Goal: Task Accomplishment & Management: Complete application form

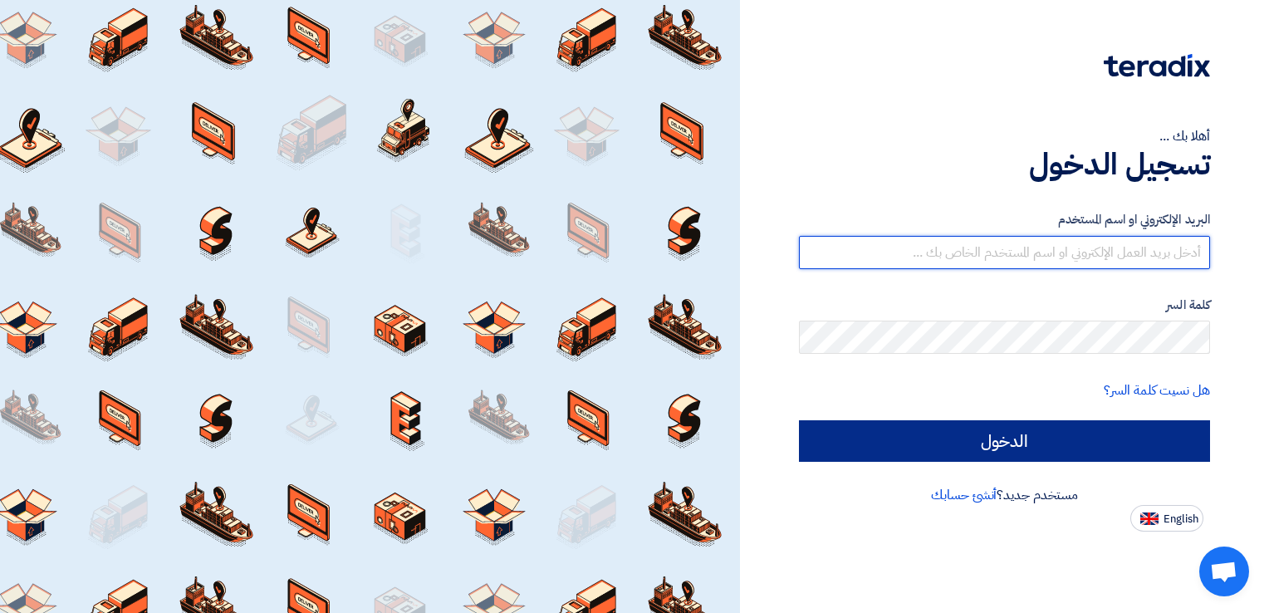
type input "[EMAIL_ADDRESS][DOMAIN_NAME]"
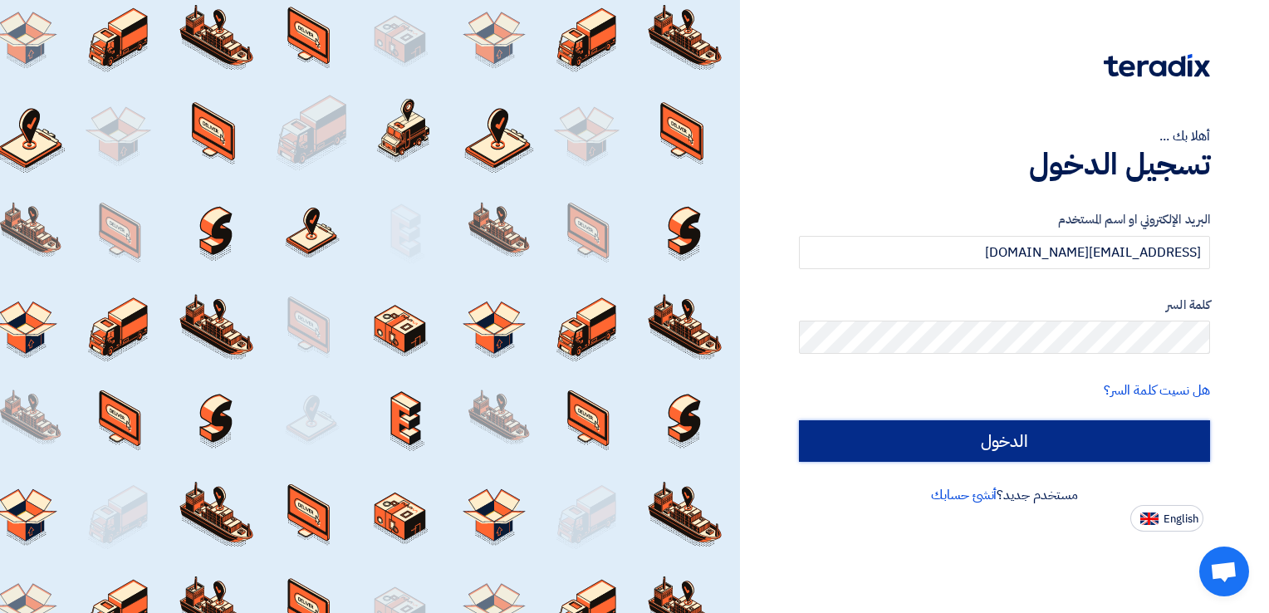
click at [954, 428] on input "الدخول" at bounding box center [1004, 441] width 411 height 42
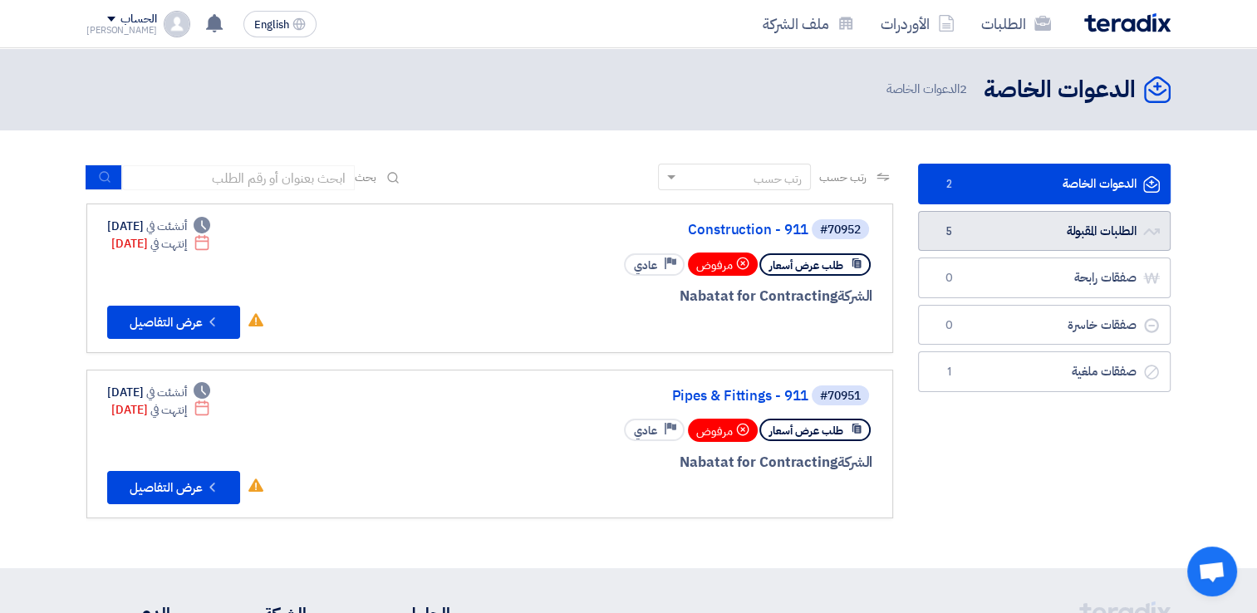
click at [990, 231] on link "الطلبات المقبولة الطلبات المقبولة 5" at bounding box center [1044, 231] width 253 height 41
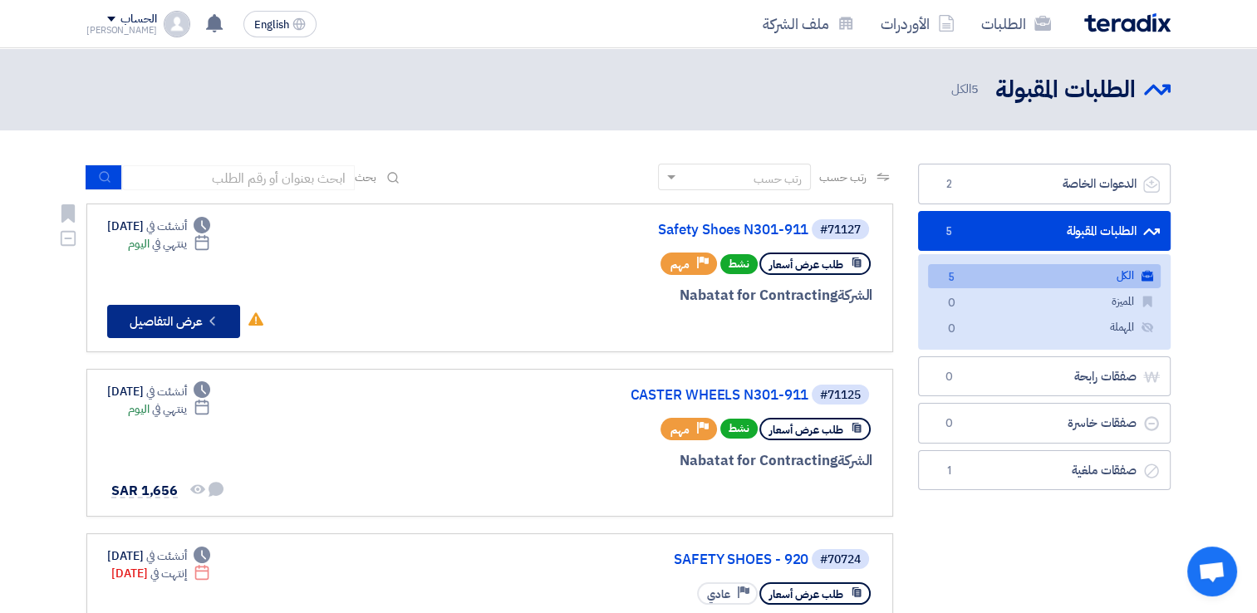
click at [157, 324] on button "Check details عرض التفاصيل" at bounding box center [173, 321] width 133 height 33
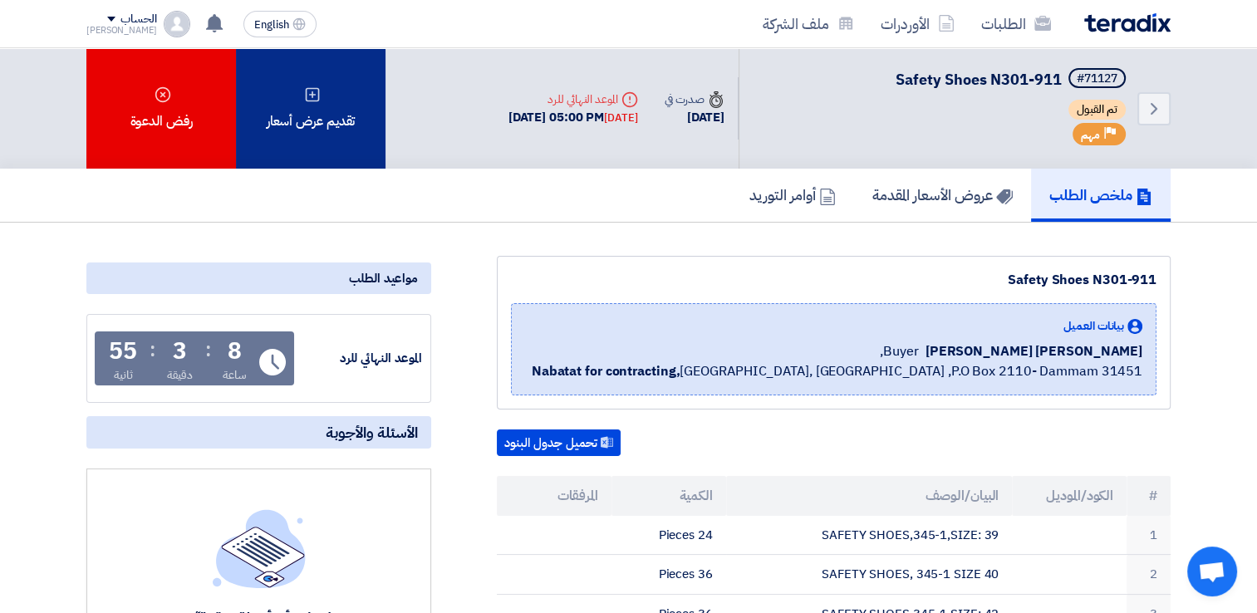
click at [319, 115] on div "تقديم عرض أسعار" at bounding box center [311, 108] width 150 height 120
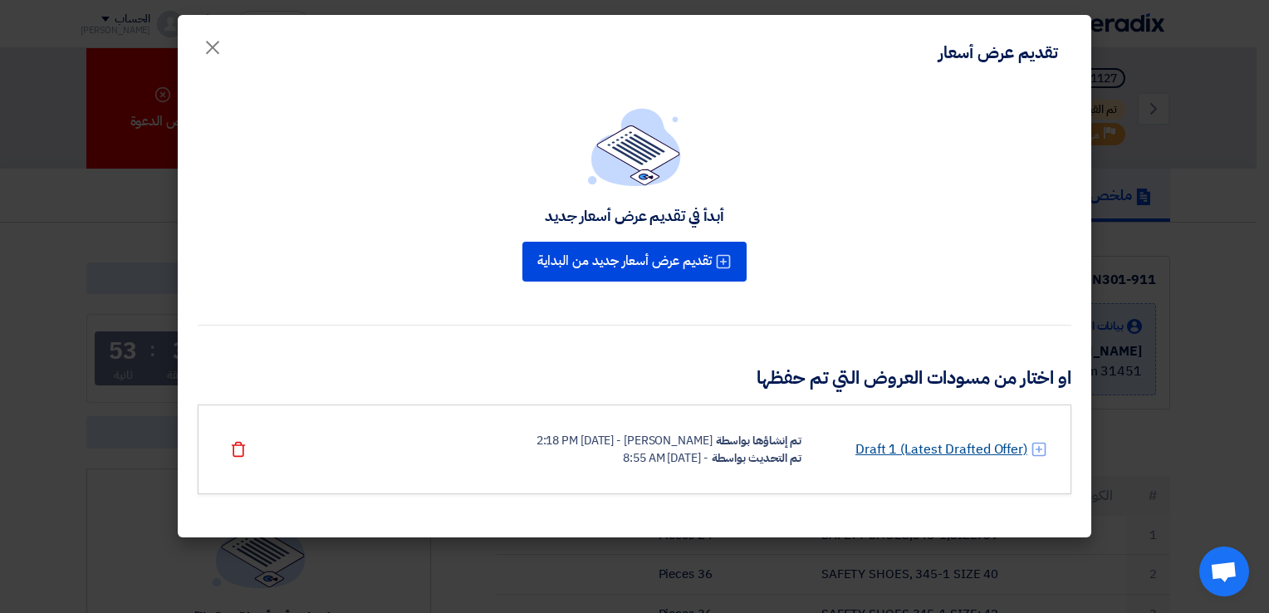
click at [917, 451] on link "Draft 1 (Latest Drafted Offer)" at bounding box center [942, 449] width 172 height 20
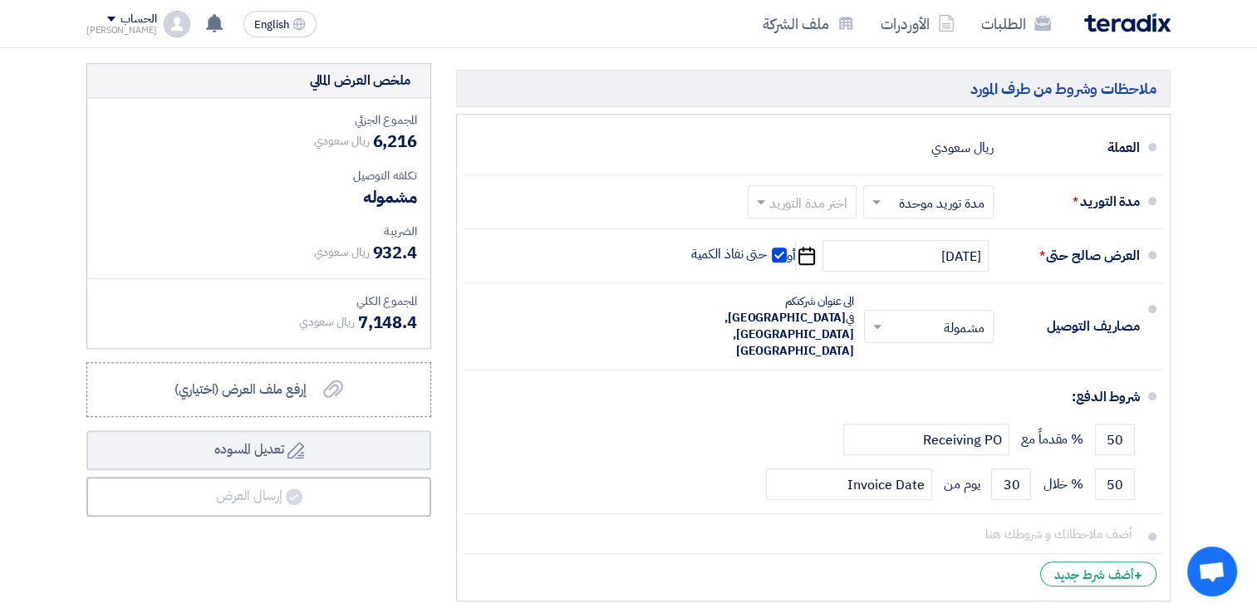
scroll to position [914, 0]
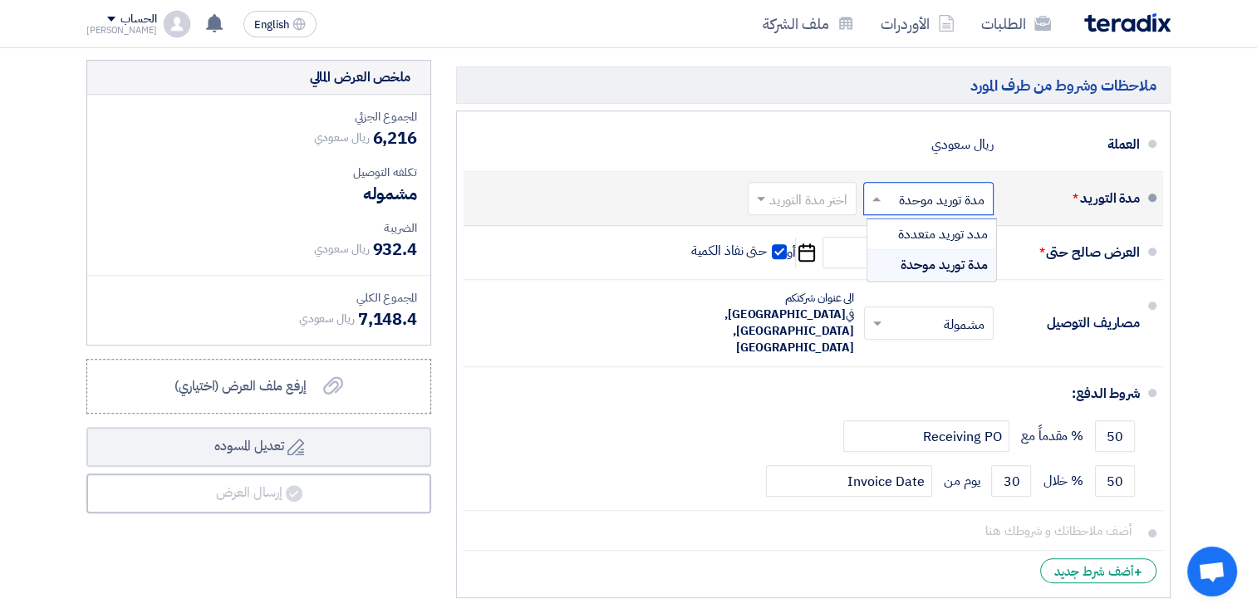
click at [924, 199] on input "text" at bounding box center [925, 201] width 122 height 24
click at [924, 191] on input "text" at bounding box center [925, 201] width 122 height 24
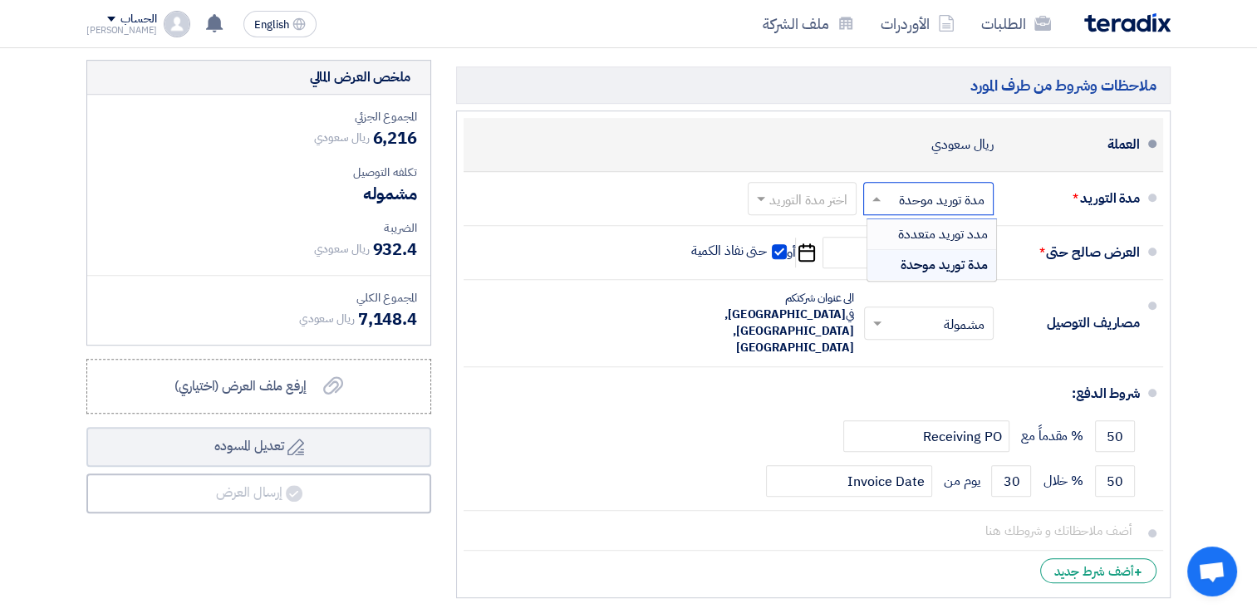
click at [878, 143] on div "العملة ريال سعودي" at bounding box center [808, 145] width 663 height 40
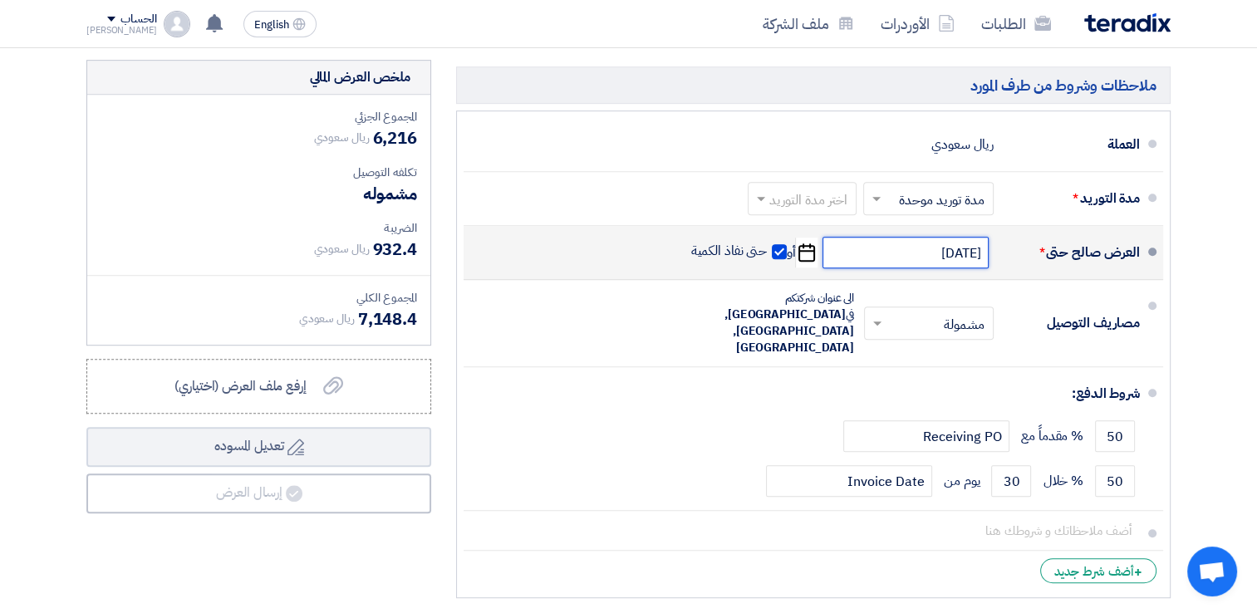
click at [919, 248] on input "[DATE]" at bounding box center [905, 253] width 166 height 32
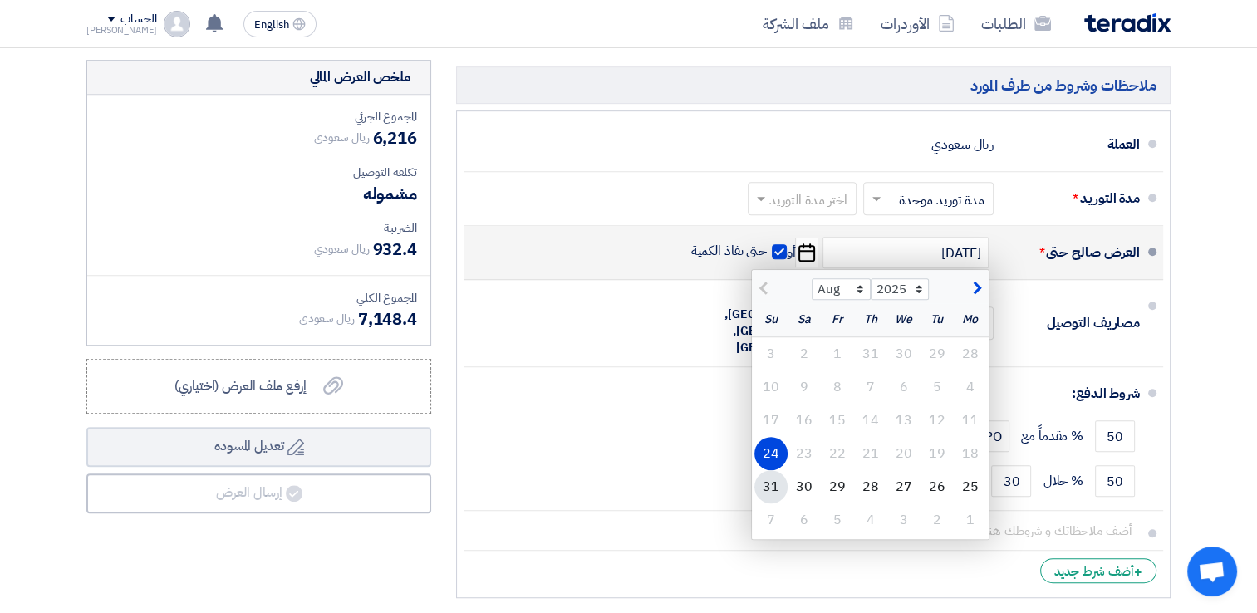
click at [777, 482] on div "31" at bounding box center [770, 486] width 33 height 33
type input "[DATE]"
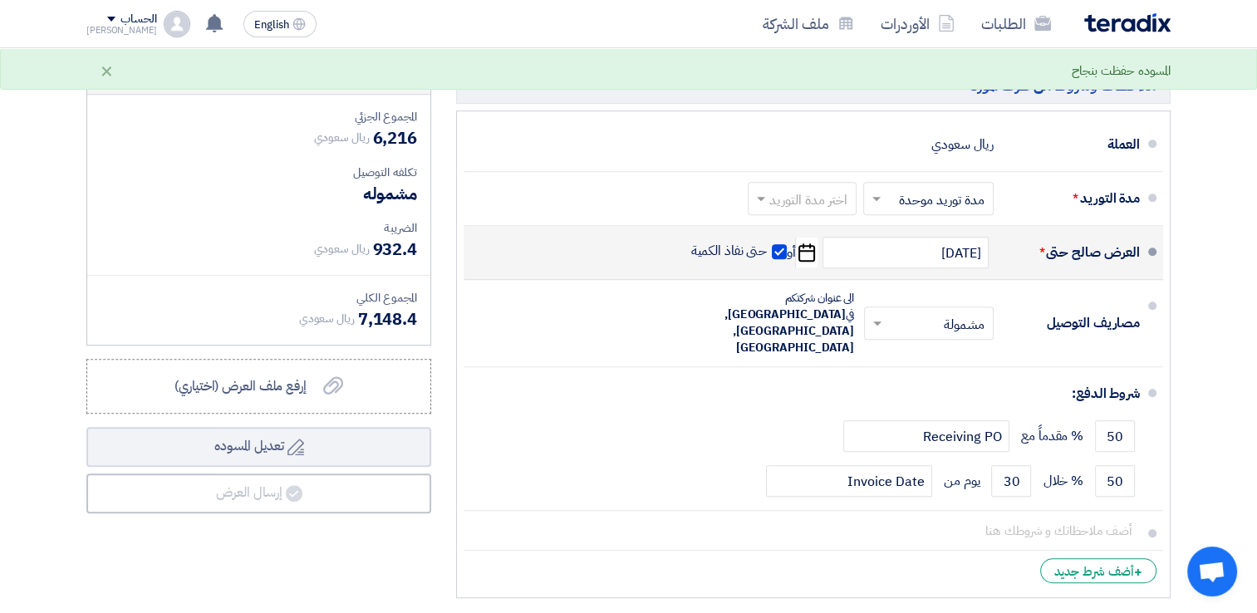
click at [777, 246] on span at bounding box center [779, 251] width 15 height 15
click at [767, 246] on input "حتى نفاذ الكمية" at bounding box center [728, 259] width 80 height 32
checkbox input "false"
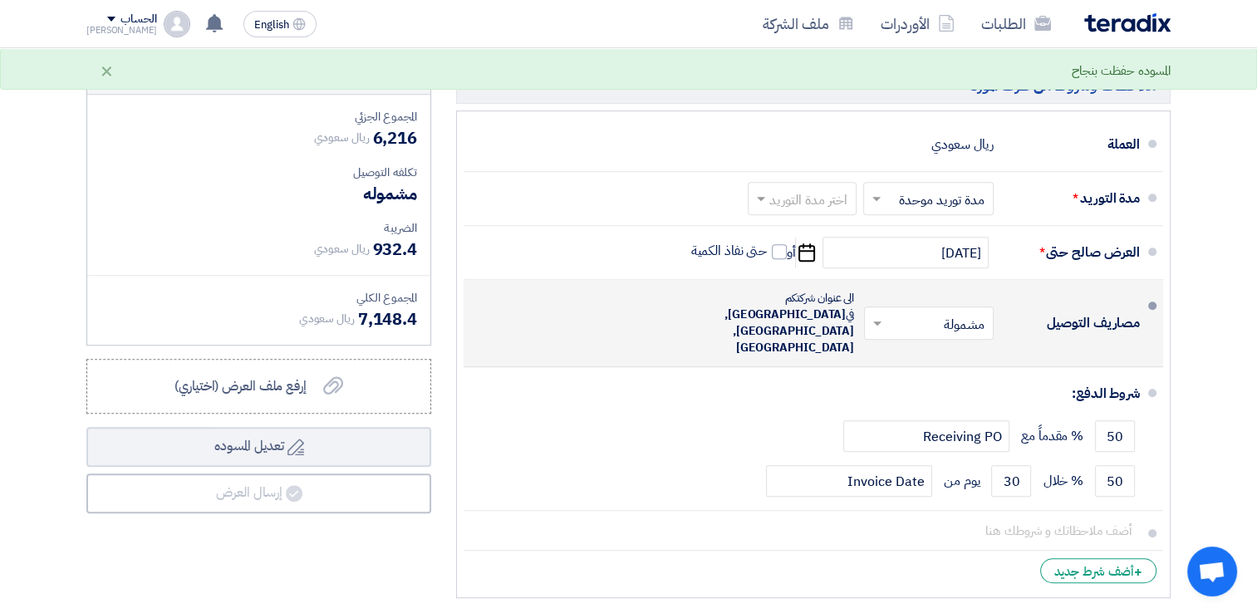
click at [934, 313] on input "text" at bounding box center [925, 325] width 121 height 24
click at [941, 380] on span "غير مشمولة" at bounding box center [958, 390] width 58 height 20
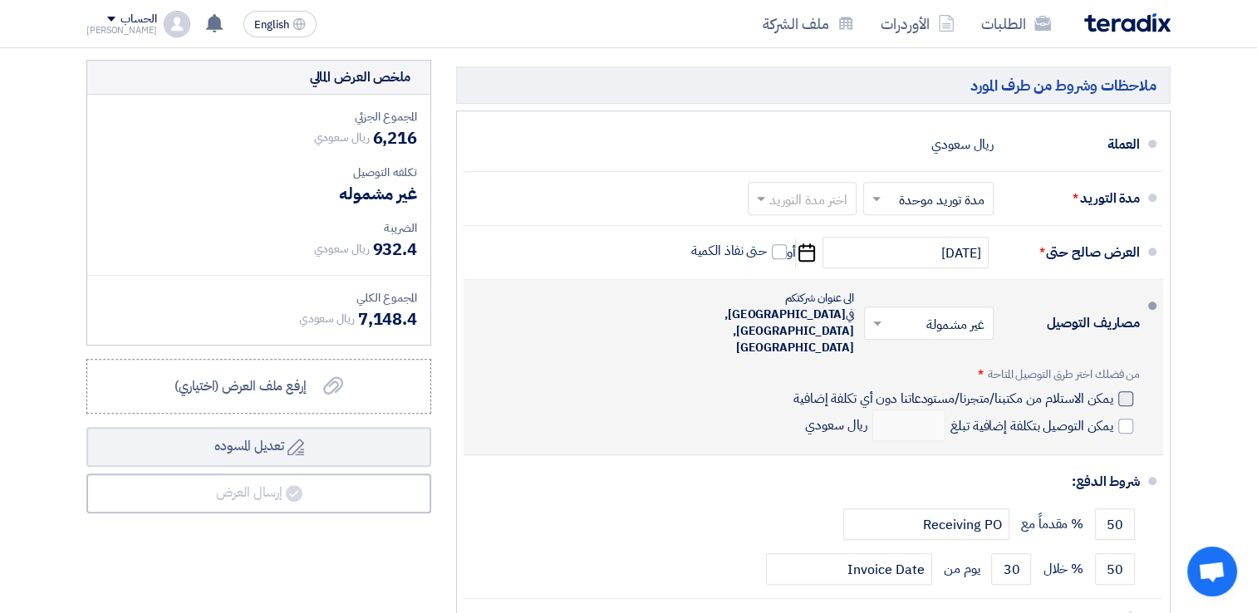
click at [1086, 390] on span "يمكن الاستلام من مكتبنا/متجرنا/مستودعاتنا دون أي تكلفة إضافية" at bounding box center [953, 398] width 320 height 17
click at [1086, 390] on input "يمكن الاستلام من مكتبنا/متجرنا/مستودعاتنا دون أي تكلفة إضافية" at bounding box center [951, 406] width 323 height 32
checkbox input "true"
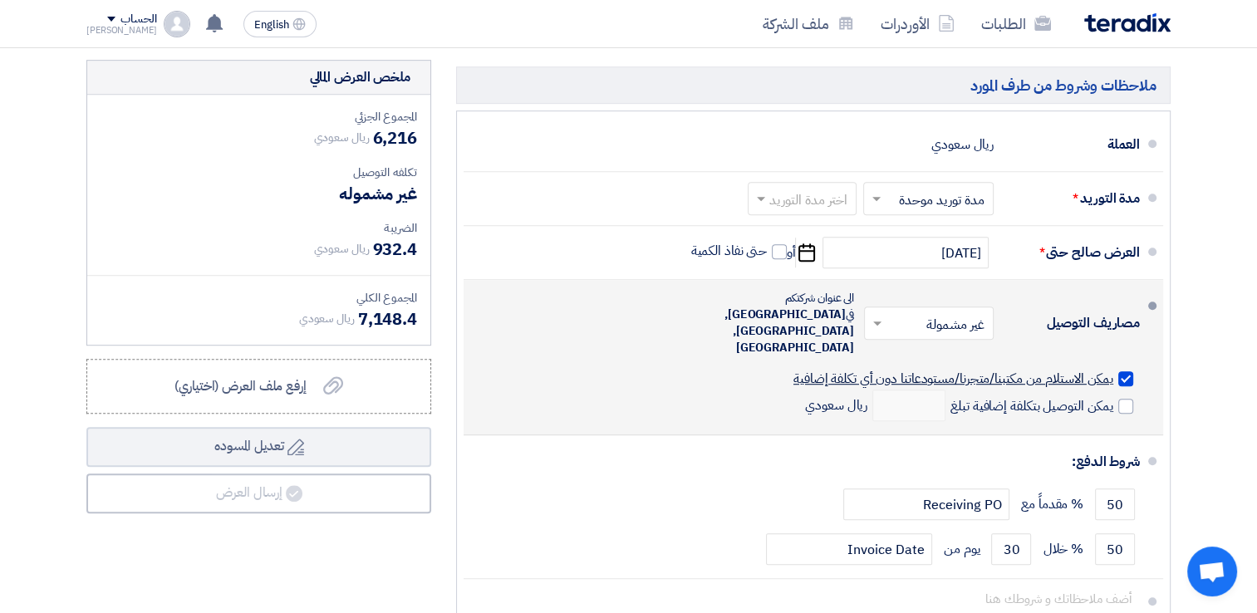
scroll to position [997, 0]
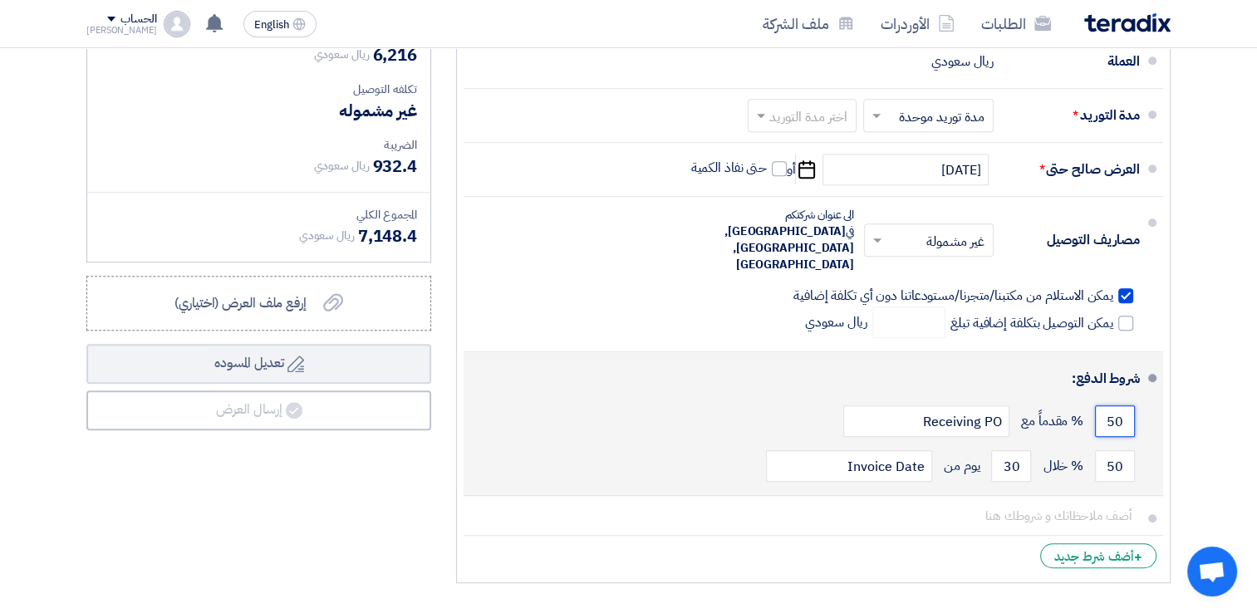
click at [1116, 405] on input "50" at bounding box center [1115, 421] width 40 height 32
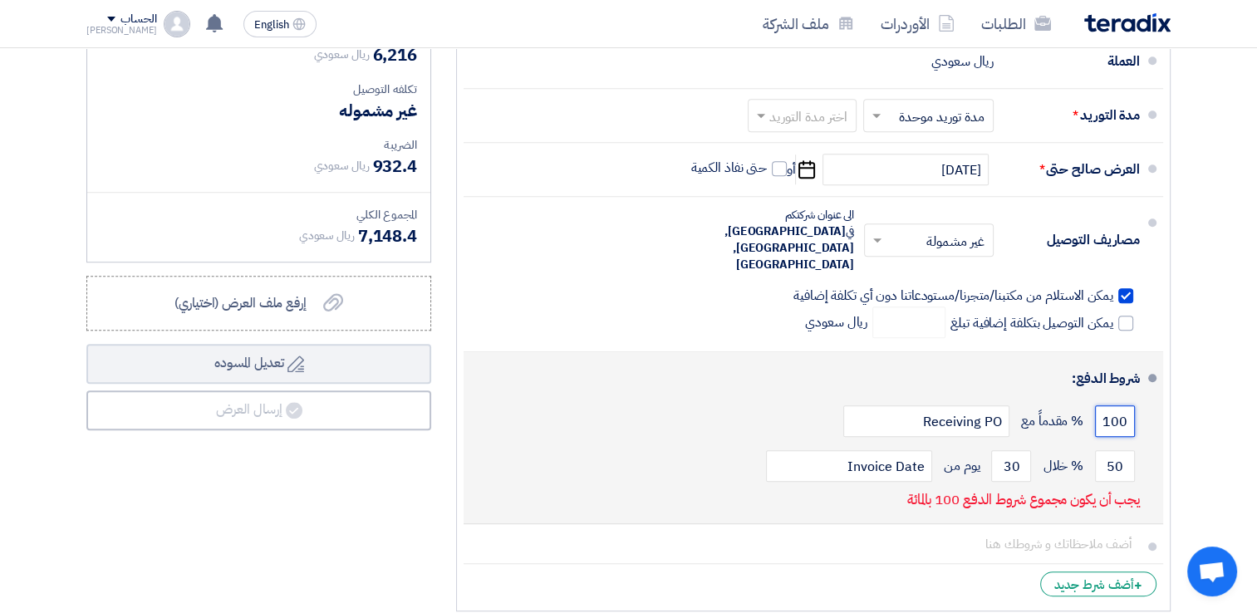
type input "100"
